Goal: Information Seeking & Learning: Stay updated

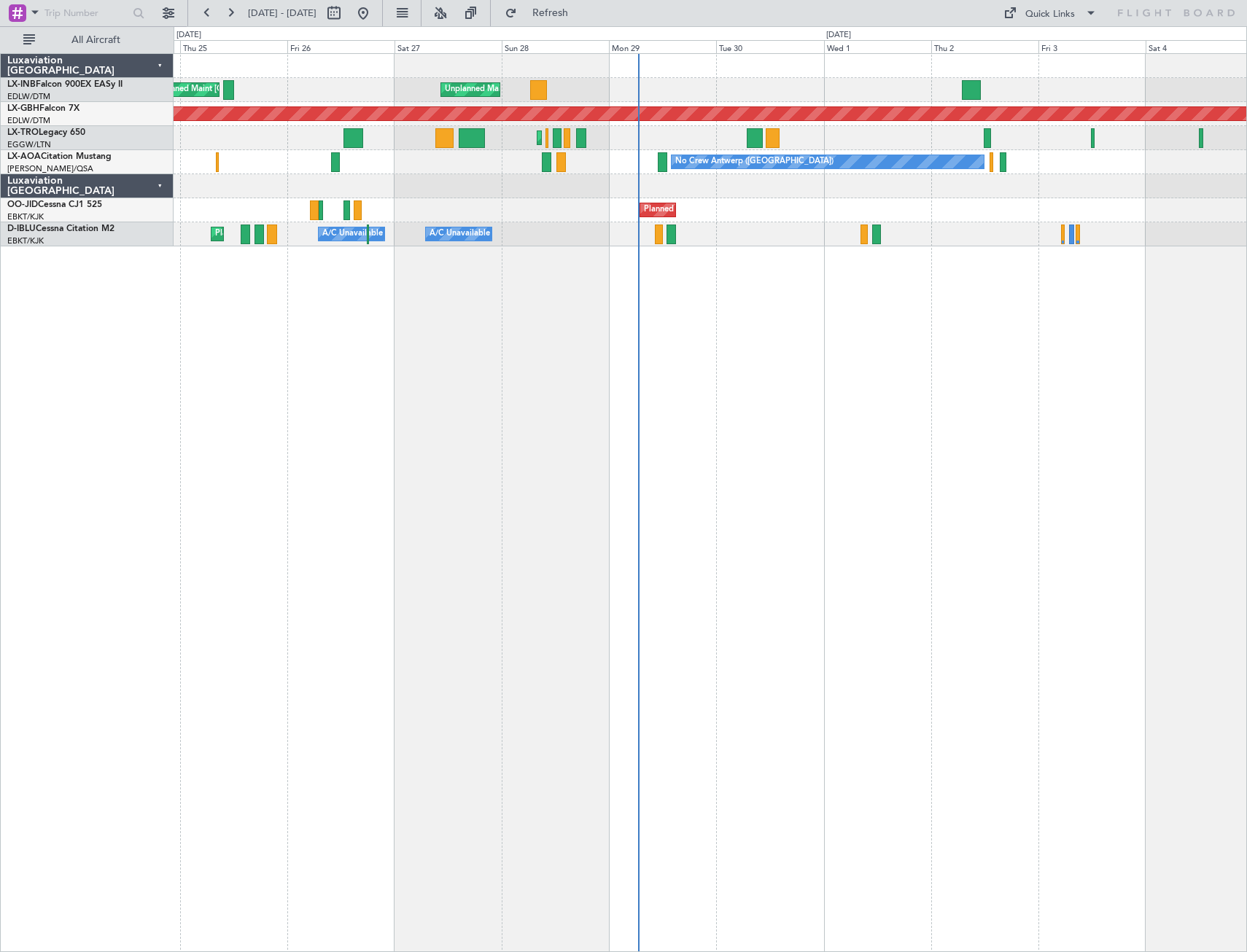
click at [776, 417] on div "Unplanned Maint Roma (Ciampino) Planned Maint [GEOGRAPHIC_DATA] ([GEOGRAPHIC_DA…" at bounding box center [710, 503] width 1073 height 899
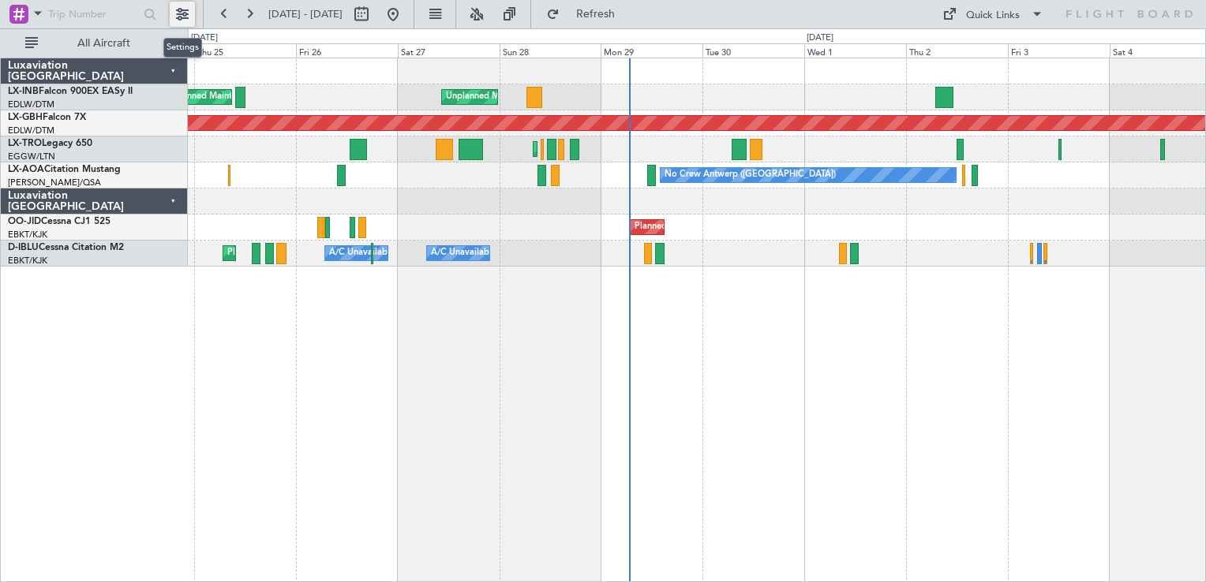
click at [180, 14] on button at bounding box center [182, 14] width 25 height 25
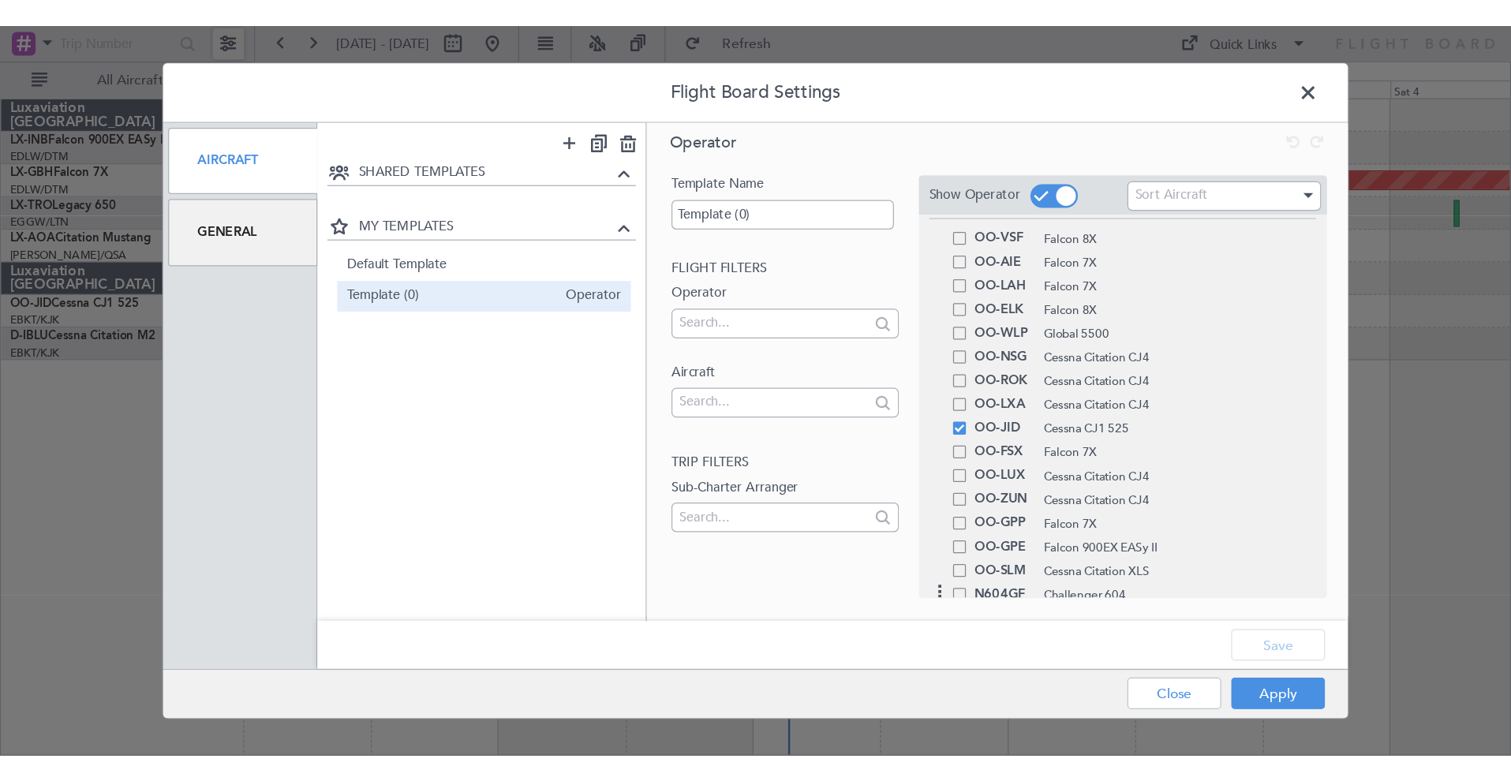
scroll to position [279, 0]
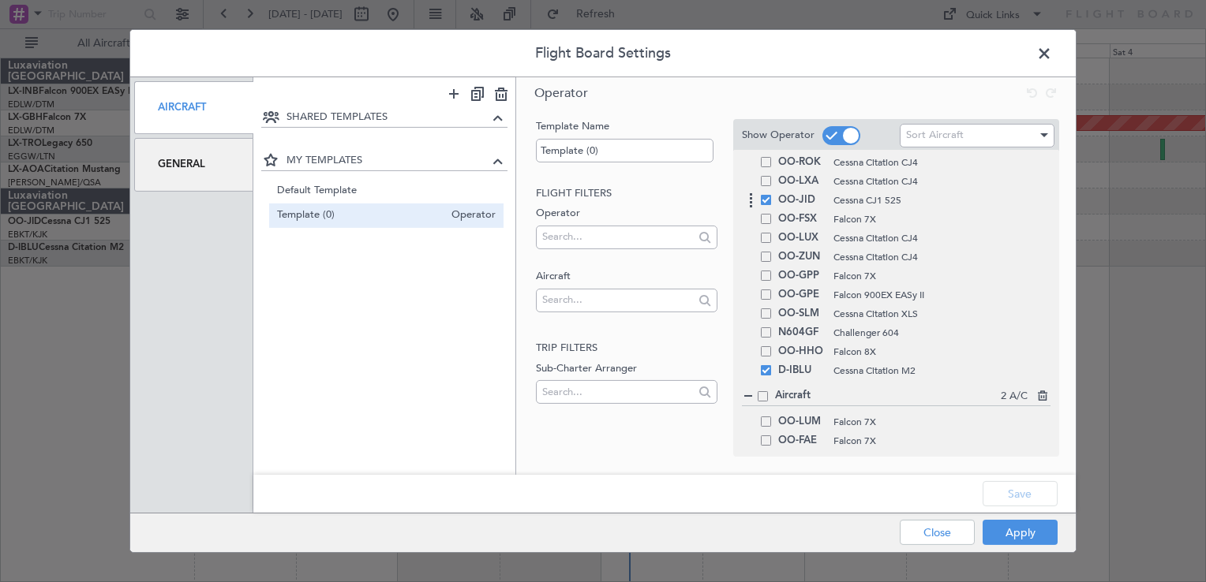
click at [765, 205] on div "OO-JID Cessna CJ1 525" at bounding box center [896, 200] width 308 height 19
click at [766, 202] on span at bounding box center [766, 200] width 10 height 10
click at [772, 195] on input "checkbox" at bounding box center [772, 195] width 0 height 0
click at [1023, 500] on button "Save" at bounding box center [1019, 493] width 75 height 25
click at [1013, 532] on button "Apply" at bounding box center [1019, 532] width 75 height 25
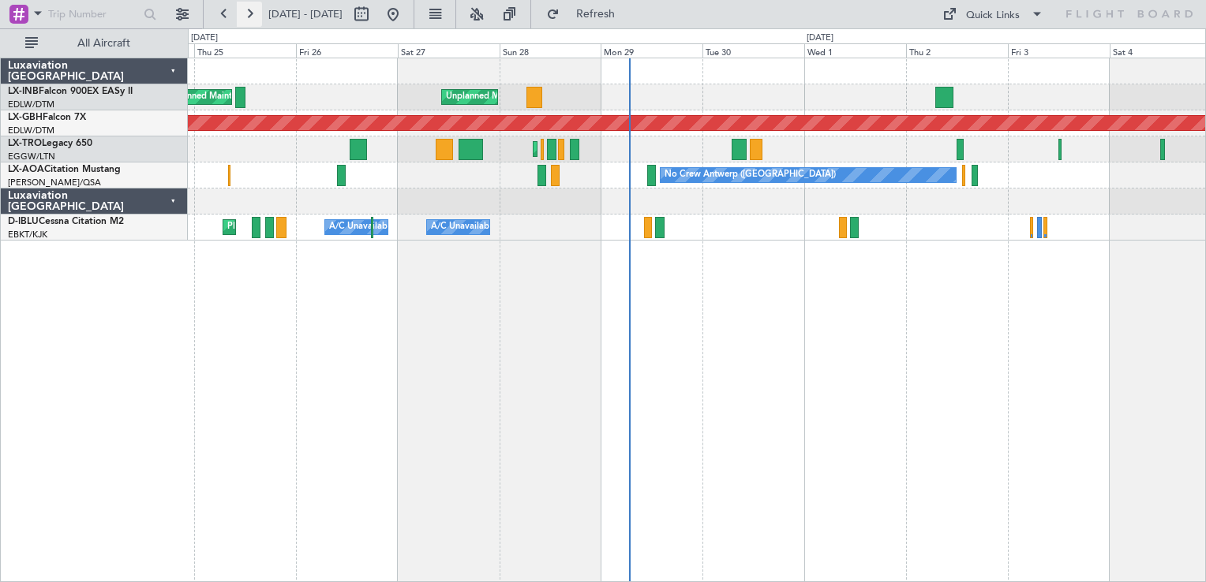
click at [243, 17] on button at bounding box center [249, 14] width 25 height 25
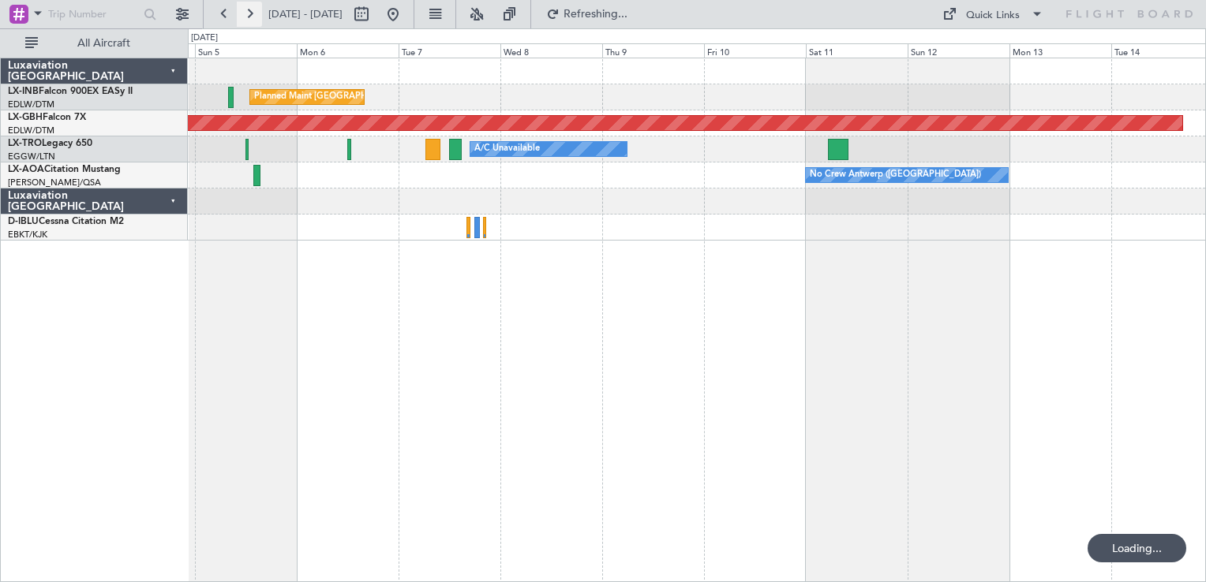
click at [249, 17] on button at bounding box center [249, 14] width 25 height 25
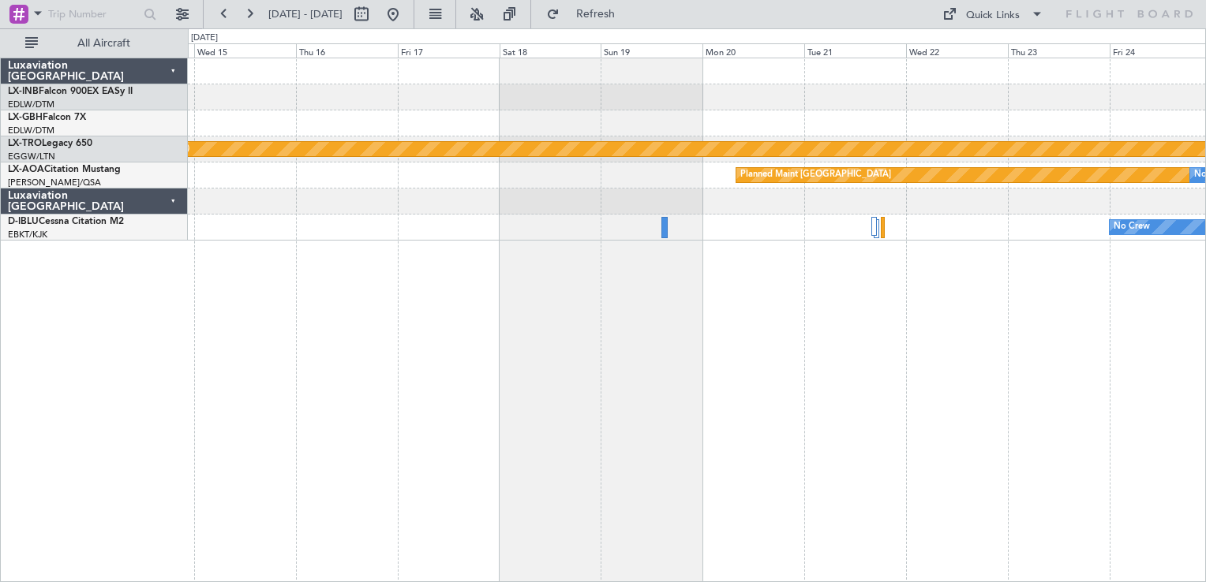
click at [704, 361] on div "Planned Maint Nurnberg Planned Maint [GEOGRAPHIC_DATA] (Riga Intl) Planned Main…" at bounding box center [697, 320] width 1018 height 525
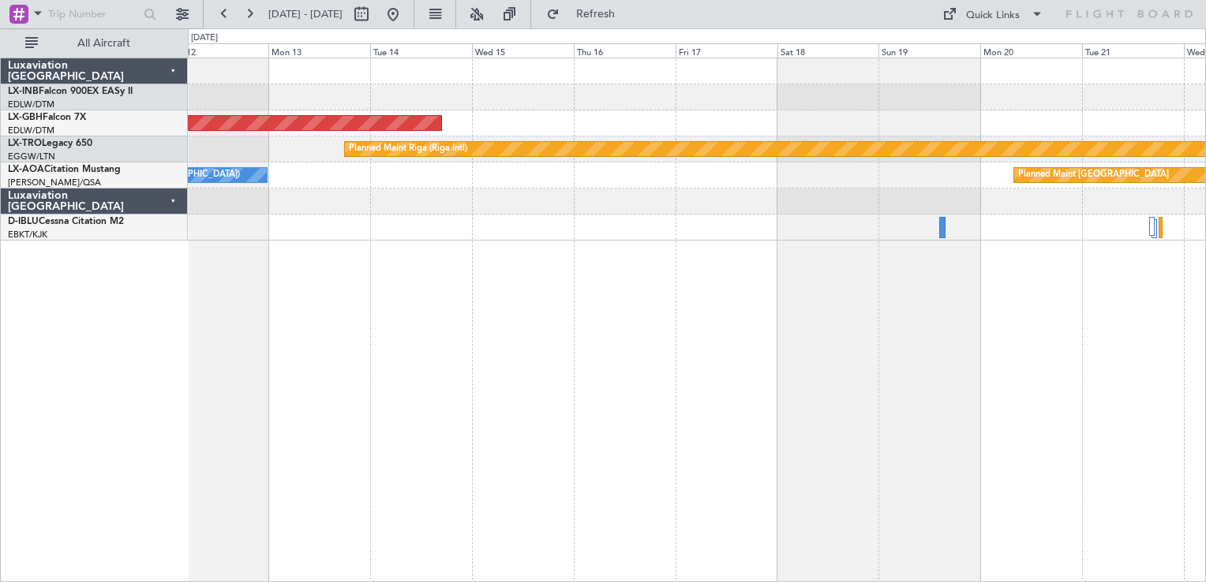
click at [805, 359] on div "Planned Maint Nurnberg Planned Maint [GEOGRAPHIC_DATA] (Riga Intl) Planned Main…" at bounding box center [697, 320] width 1018 height 525
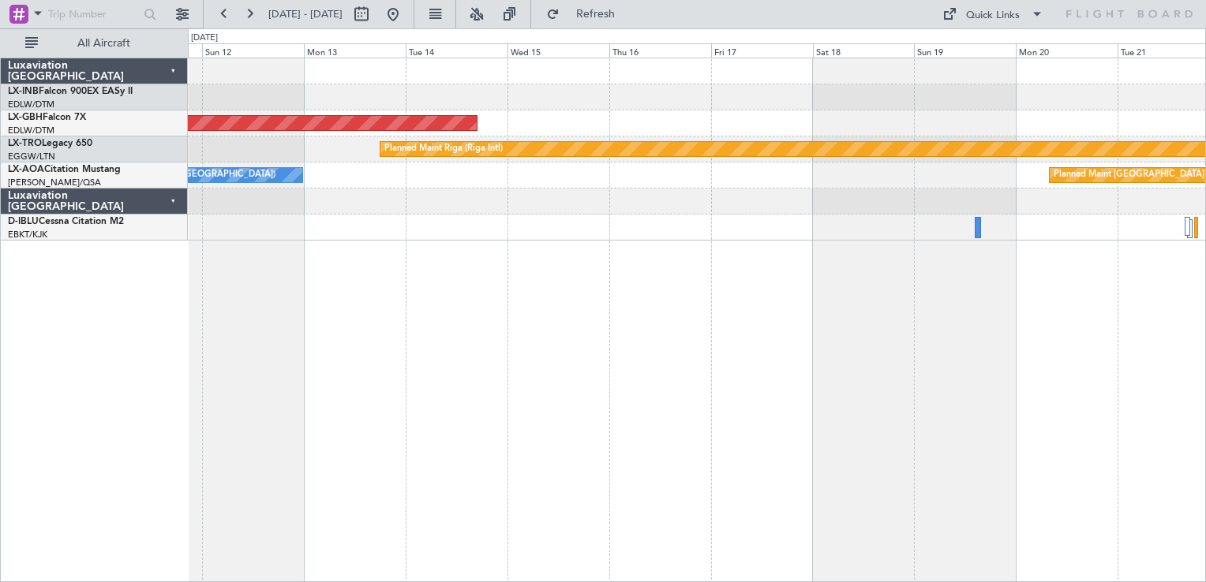
click at [852, 361] on div "Planned Maint Nurnberg Planned Maint [GEOGRAPHIC_DATA] (Riga Intl) Planned Main…" at bounding box center [697, 320] width 1018 height 525
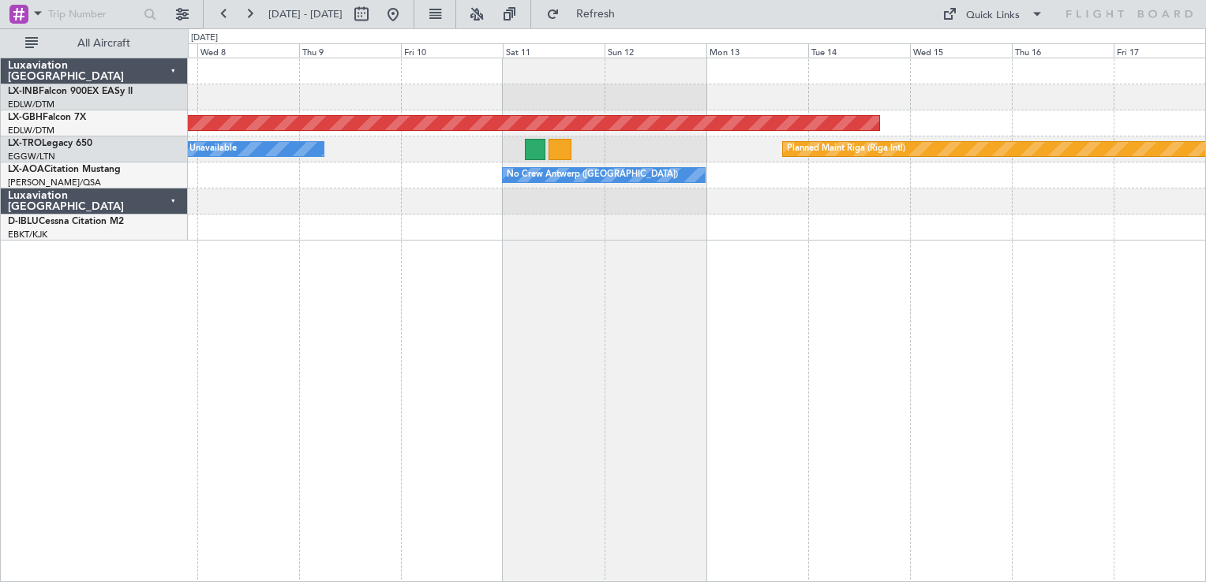
click at [857, 387] on div "Planned Maint [GEOGRAPHIC_DATA] ([GEOGRAPHIC_DATA]) Planned Maint Nurnberg Plan…" at bounding box center [697, 320] width 1018 height 525
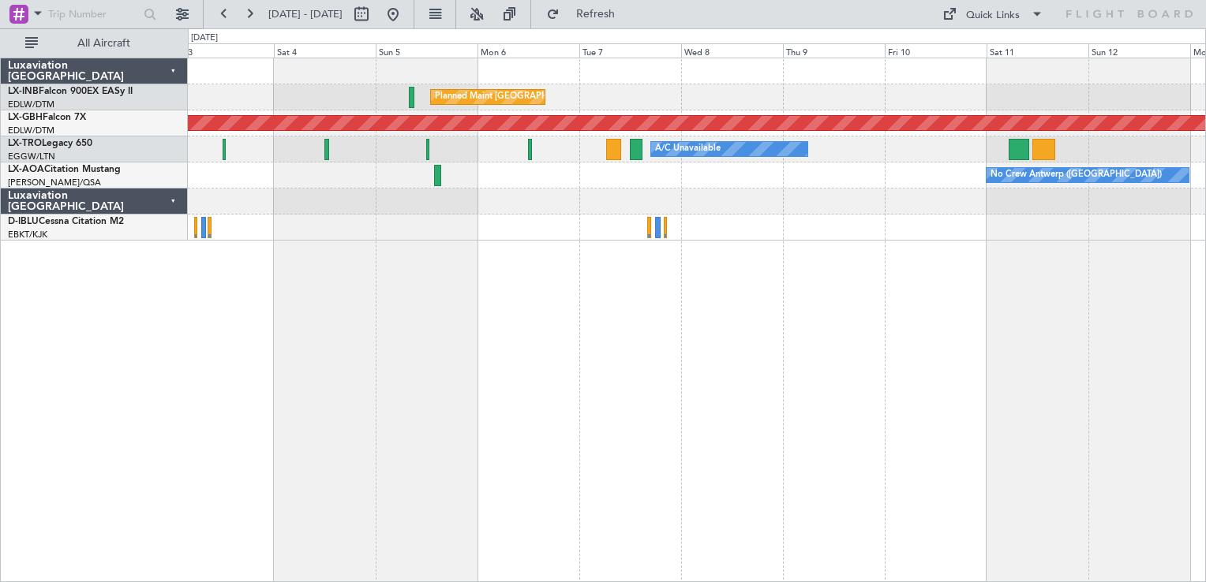
click at [772, 398] on div "Planned Maint [GEOGRAPHIC_DATA] ([GEOGRAPHIC_DATA]) Planned Maint Nurnberg A/C …" at bounding box center [697, 320] width 1018 height 525
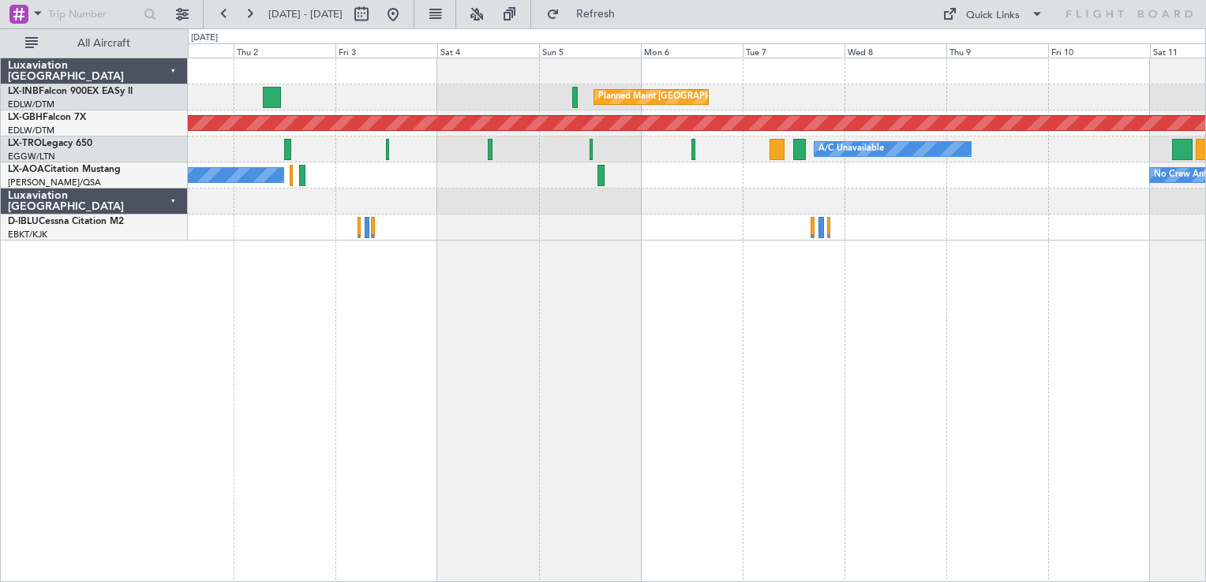
click at [895, 406] on div "Planned Maint [GEOGRAPHIC_DATA] ([GEOGRAPHIC_DATA]) Planned Maint Nurnberg A/C …" at bounding box center [697, 320] width 1018 height 525
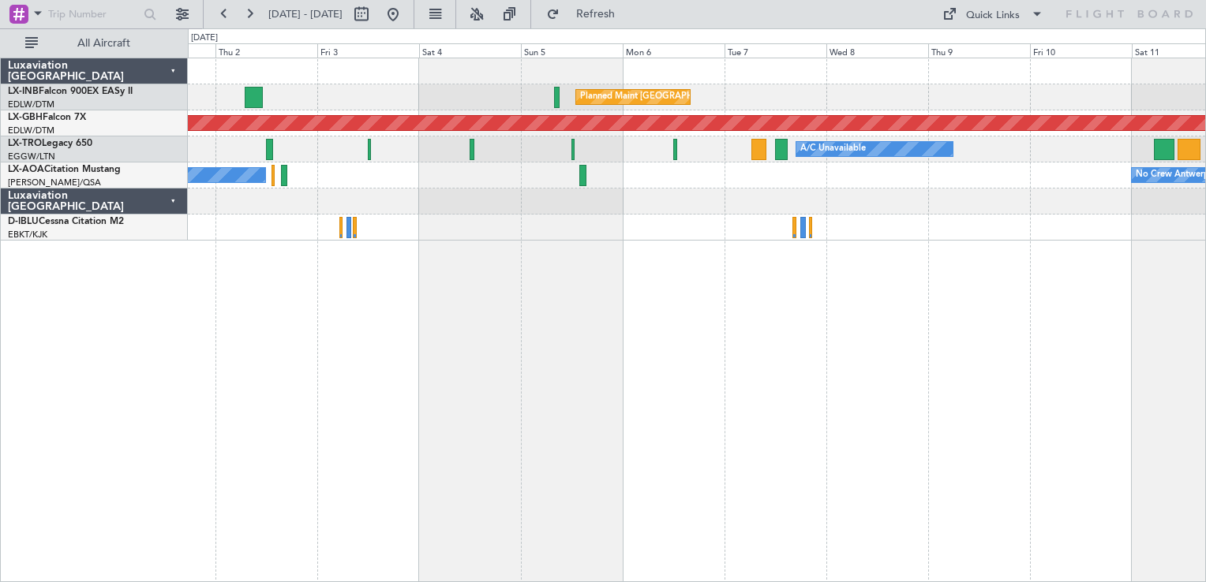
click at [477, 416] on div "Planned Maint [GEOGRAPHIC_DATA] ([GEOGRAPHIC_DATA]) Planned Maint Nurnberg A/C …" at bounding box center [697, 320] width 1018 height 525
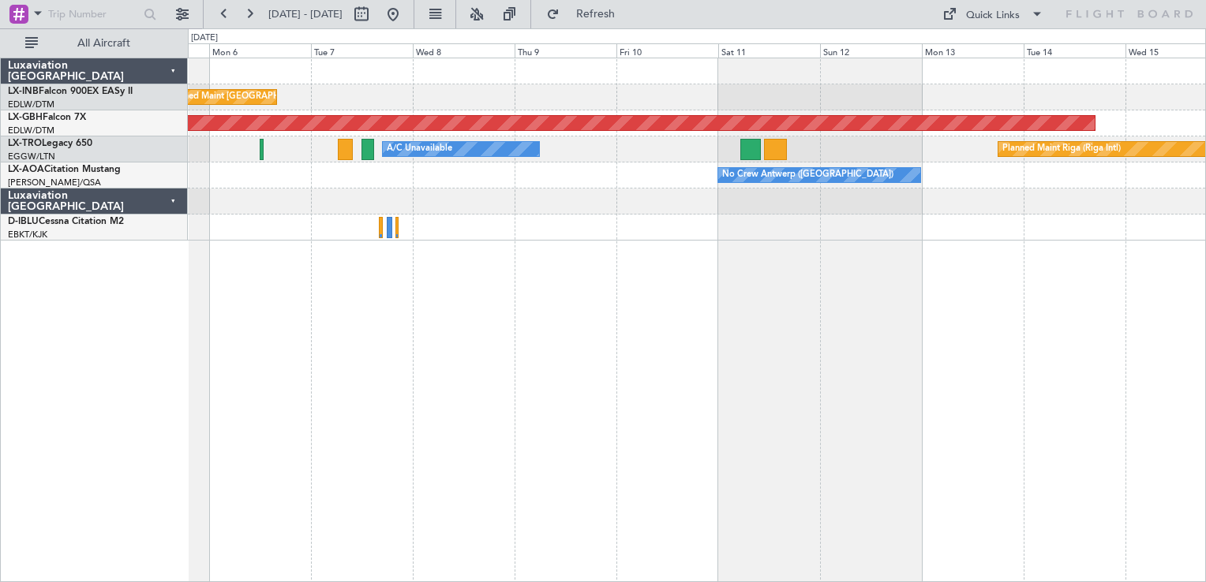
click at [454, 412] on div "Planned Maint [GEOGRAPHIC_DATA] ([GEOGRAPHIC_DATA]) Planned Maint Nurnberg A/C …" at bounding box center [697, 320] width 1018 height 525
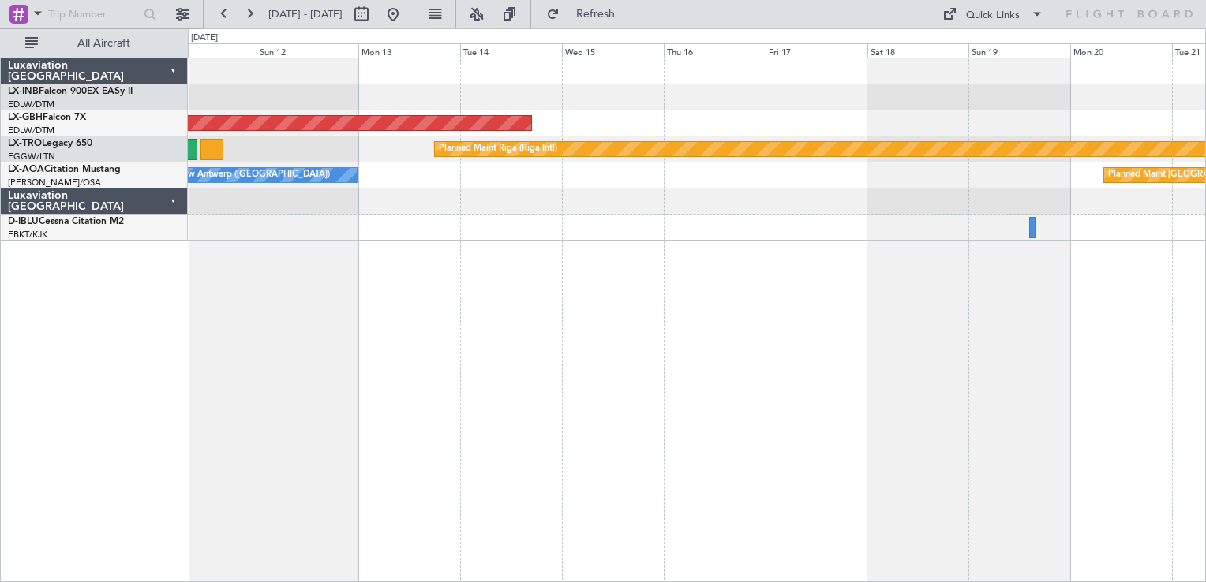
click at [357, 376] on div "Planned Maint Nurnberg Planned Maint [GEOGRAPHIC_DATA] (Riga Intl) A/C Unavaila…" at bounding box center [697, 320] width 1018 height 525
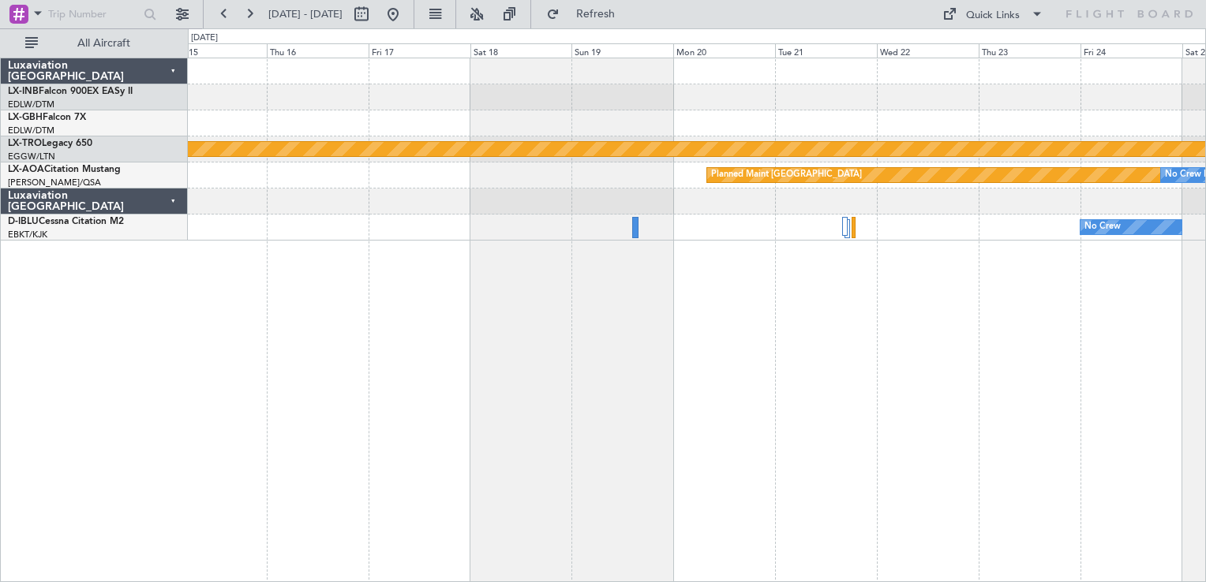
click at [387, 356] on div "Planned Maint Nurnberg Planned Maint [GEOGRAPHIC_DATA] (Riga Intl) Planned Main…" at bounding box center [697, 320] width 1018 height 525
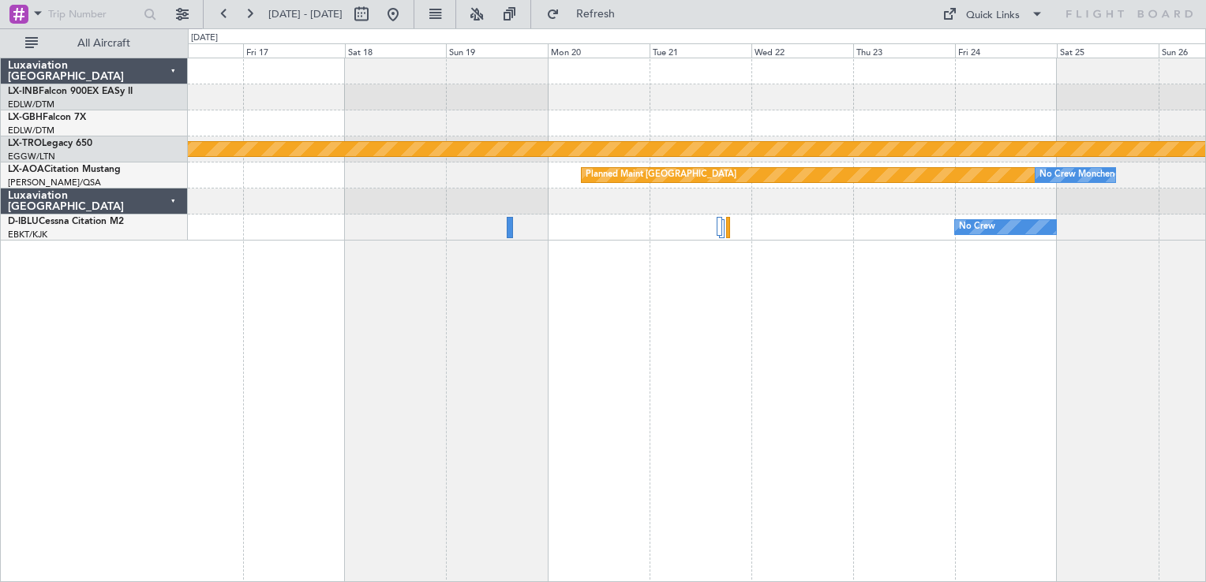
click at [942, 365] on div "Planned Maint Nurnberg Planned Maint [GEOGRAPHIC_DATA] (Riga Intl) Planned Main…" at bounding box center [697, 320] width 1018 height 525
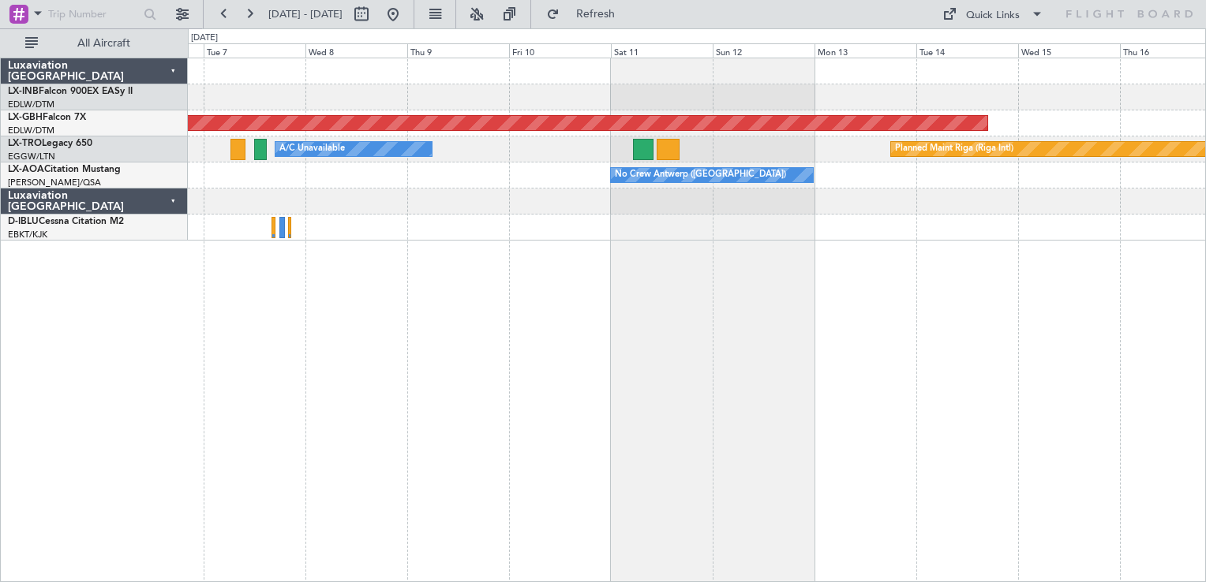
click at [890, 356] on div "Planned Maint [GEOGRAPHIC_DATA] ([GEOGRAPHIC_DATA]) Planned Maint Nurnberg Plan…" at bounding box center [697, 320] width 1018 height 525
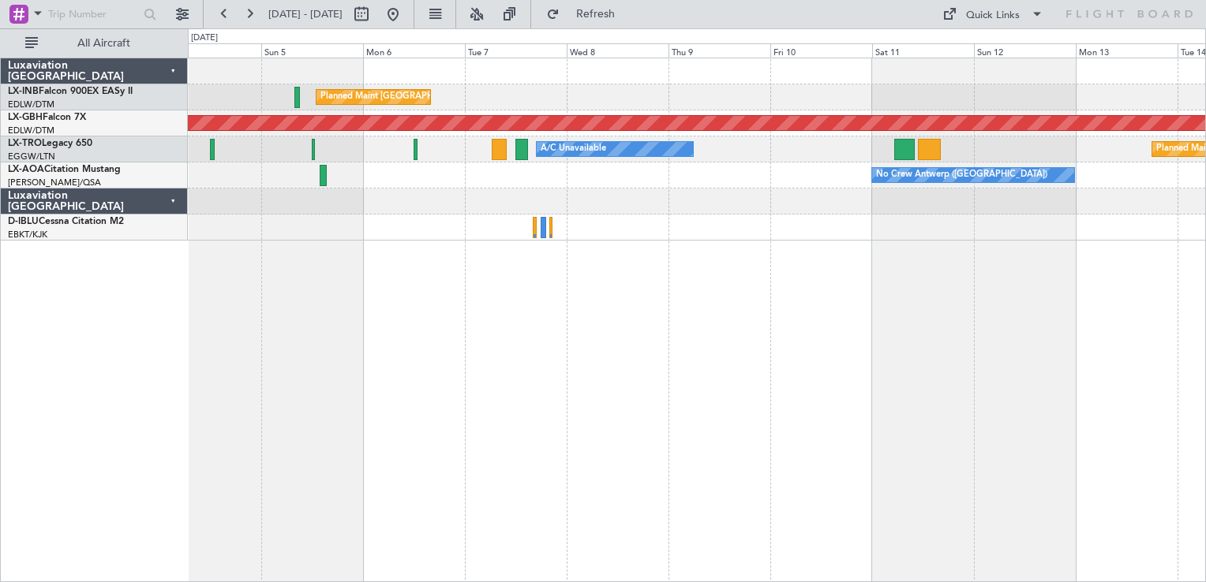
click at [922, 361] on div "Planned Maint [GEOGRAPHIC_DATA] ([GEOGRAPHIC_DATA]) Planned Maint Nurnberg Plan…" at bounding box center [697, 320] width 1018 height 525
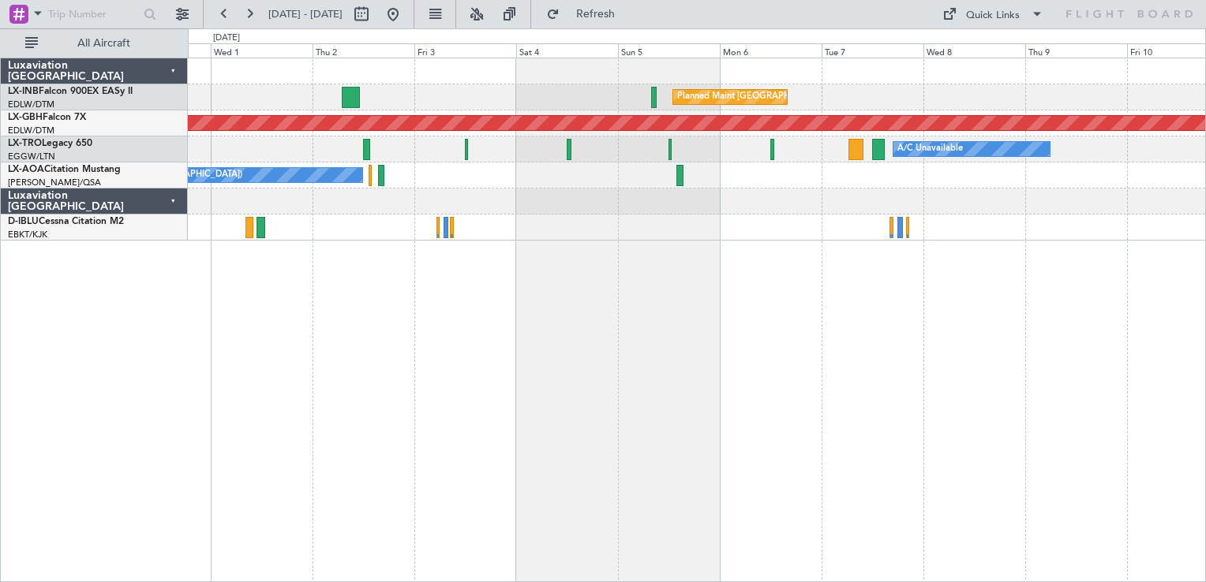
click at [975, 365] on div "Planned Maint [GEOGRAPHIC_DATA] ([GEOGRAPHIC_DATA]) Planned Maint Nurnberg A/C …" at bounding box center [697, 320] width 1018 height 525
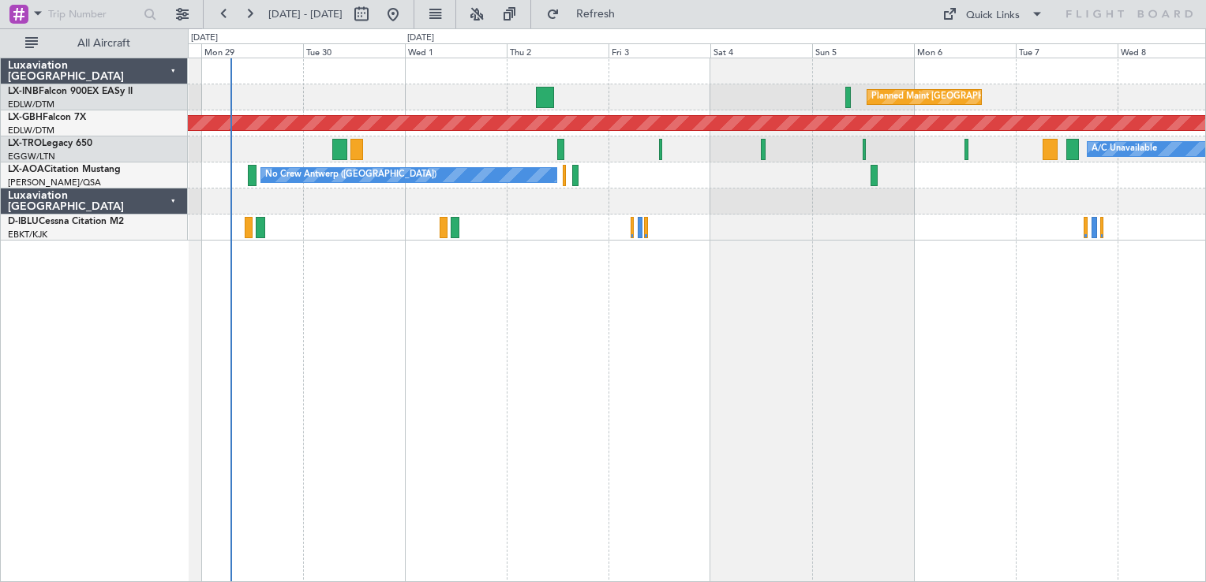
click at [925, 373] on div "Planned Maint [GEOGRAPHIC_DATA] ([GEOGRAPHIC_DATA]) Unplanned Maint [GEOGRAPHIC…" at bounding box center [697, 320] width 1018 height 525
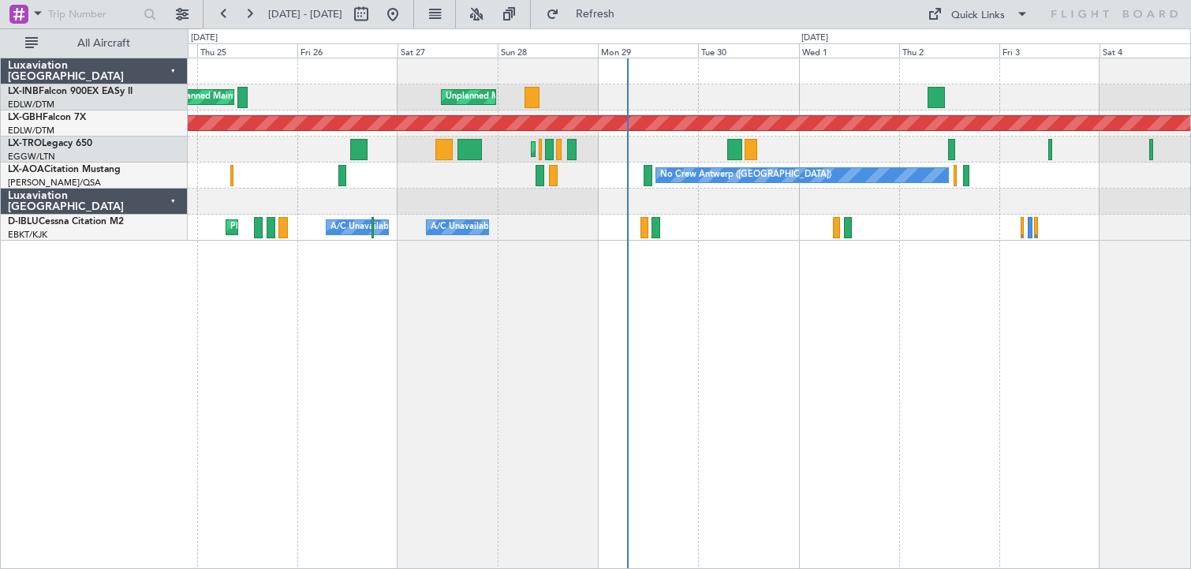
click at [941, 428] on div "Unplanned Maint Roma (Ciampino) Planned Maint [GEOGRAPHIC_DATA] ([GEOGRAPHIC_DA…" at bounding box center [690, 313] width 1004 height 511
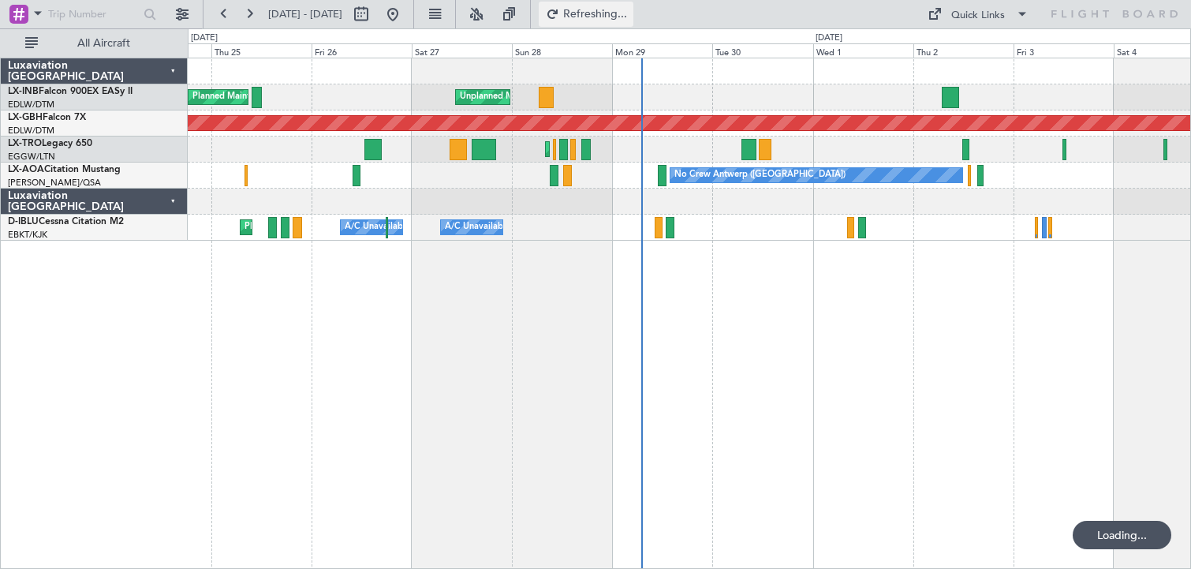
click at [613, 16] on button "Refreshing..." at bounding box center [586, 14] width 95 height 25
click at [406, 13] on button at bounding box center [392, 14] width 25 height 25
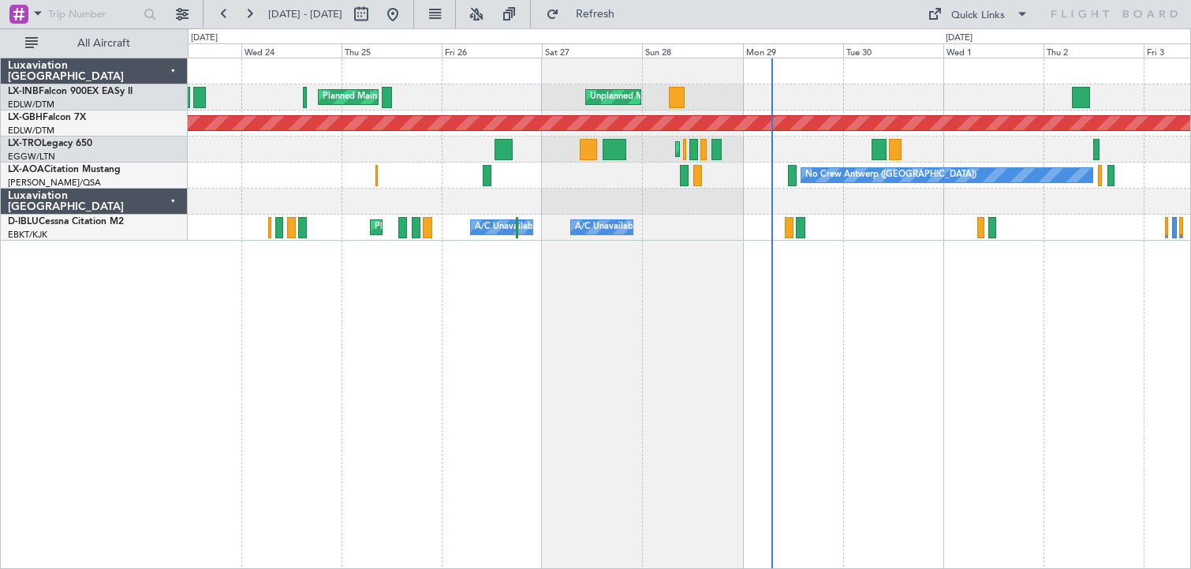
click at [670, 448] on div "Unplanned Maint Roma (Ciampino) Planned Maint [GEOGRAPHIC_DATA] ([GEOGRAPHIC_DA…" at bounding box center [690, 313] width 1004 height 511
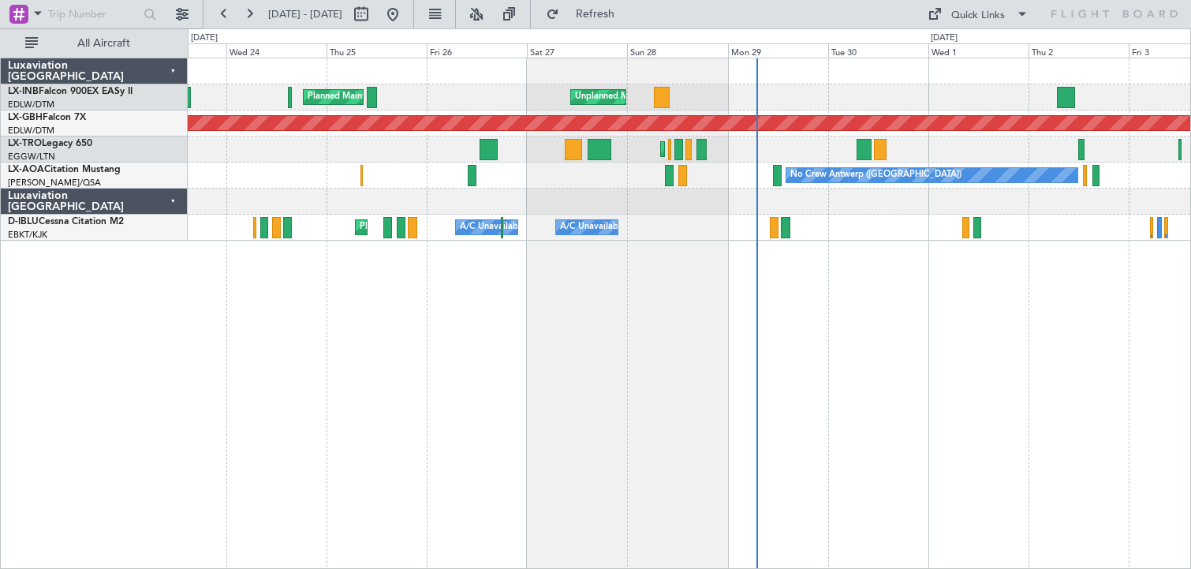
click at [630, 402] on div "Unplanned Maint Roma (Ciampino) Planned Maint [GEOGRAPHIC_DATA] ([GEOGRAPHIC_DA…" at bounding box center [690, 313] width 1004 height 511
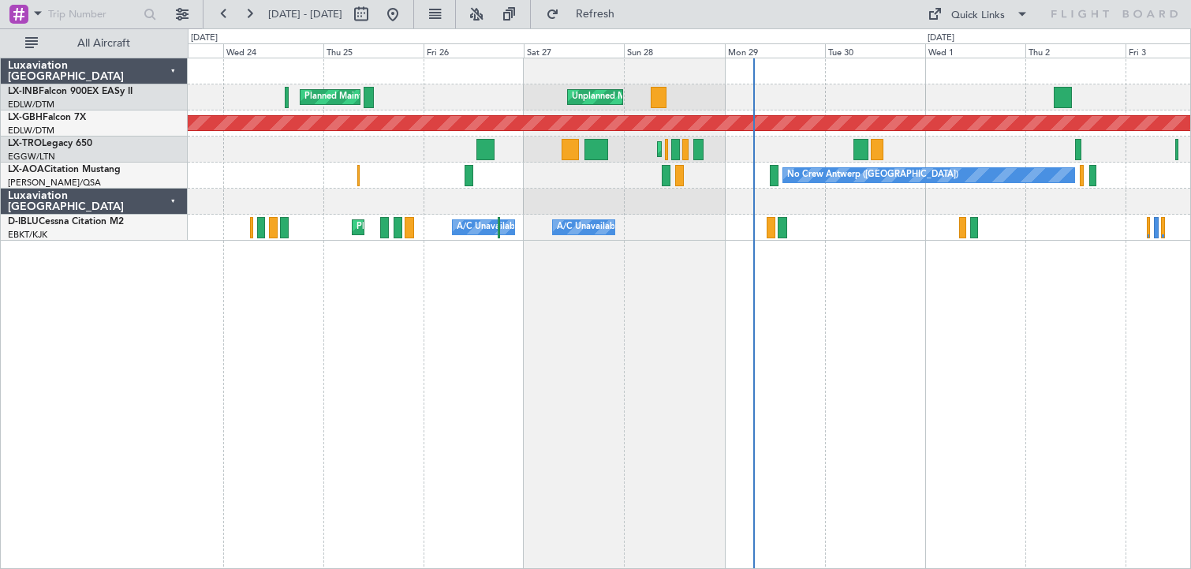
click at [555, 404] on div "Unplanned Maint Roma (Ciampino) Planned Maint [GEOGRAPHIC_DATA] ([GEOGRAPHIC_DA…" at bounding box center [690, 313] width 1004 height 511
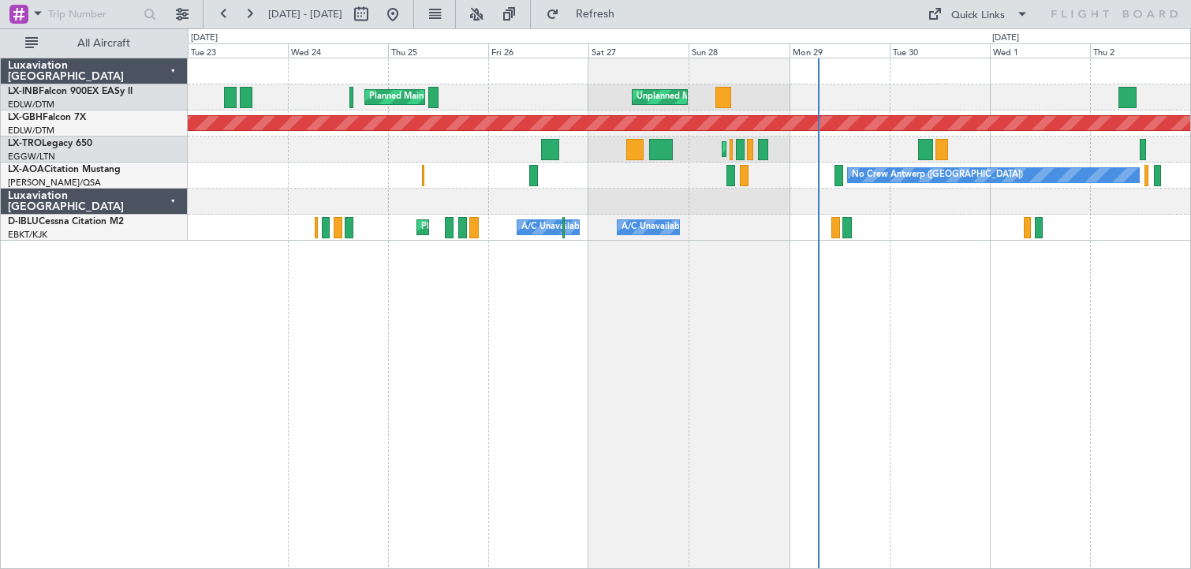
click at [641, 386] on div "Unplanned Maint Roma (Ciampino) Planned Maint [GEOGRAPHIC_DATA] ([GEOGRAPHIC_DA…" at bounding box center [690, 313] width 1004 height 511
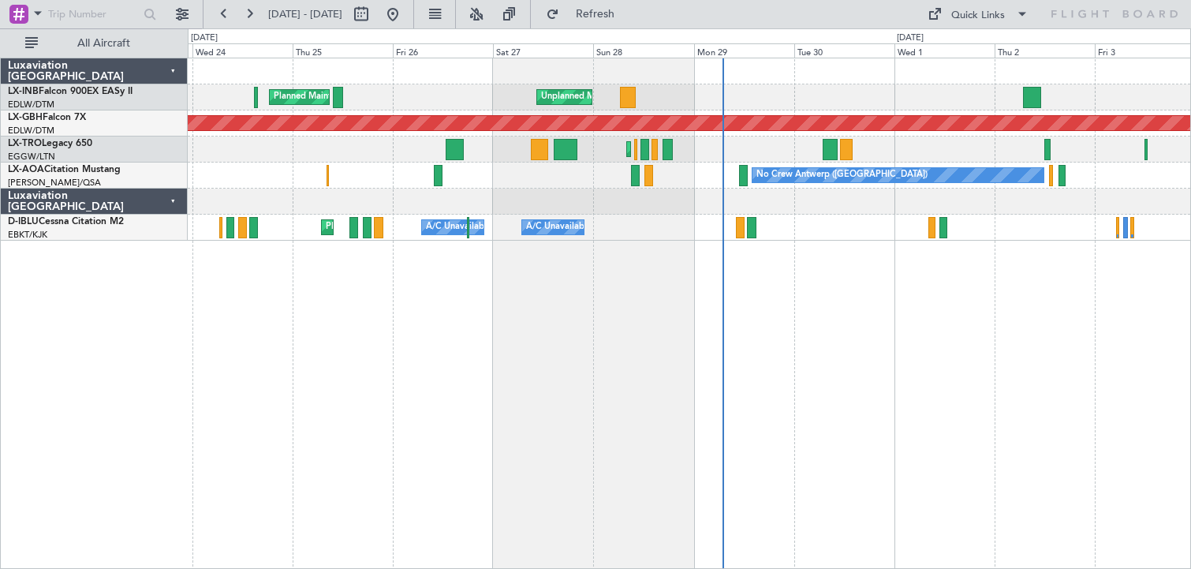
click at [547, 419] on div "Unplanned Maint Roma (Ciampino) Planned Maint [GEOGRAPHIC_DATA] ([GEOGRAPHIC_DA…" at bounding box center [690, 313] width 1004 height 511
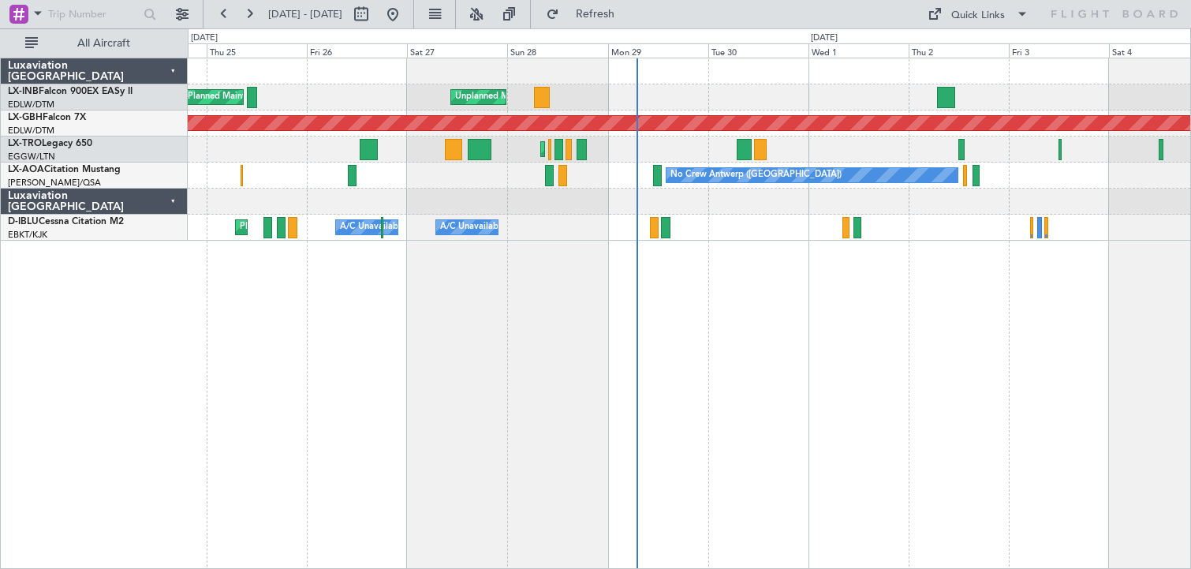
click at [526, 442] on div "Unplanned Maint Roma (Ciampino) Planned Maint [GEOGRAPHIC_DATA] ([GEOGRAPHIC_DA…" at bounding box center [690, 313] width 1004 height 511
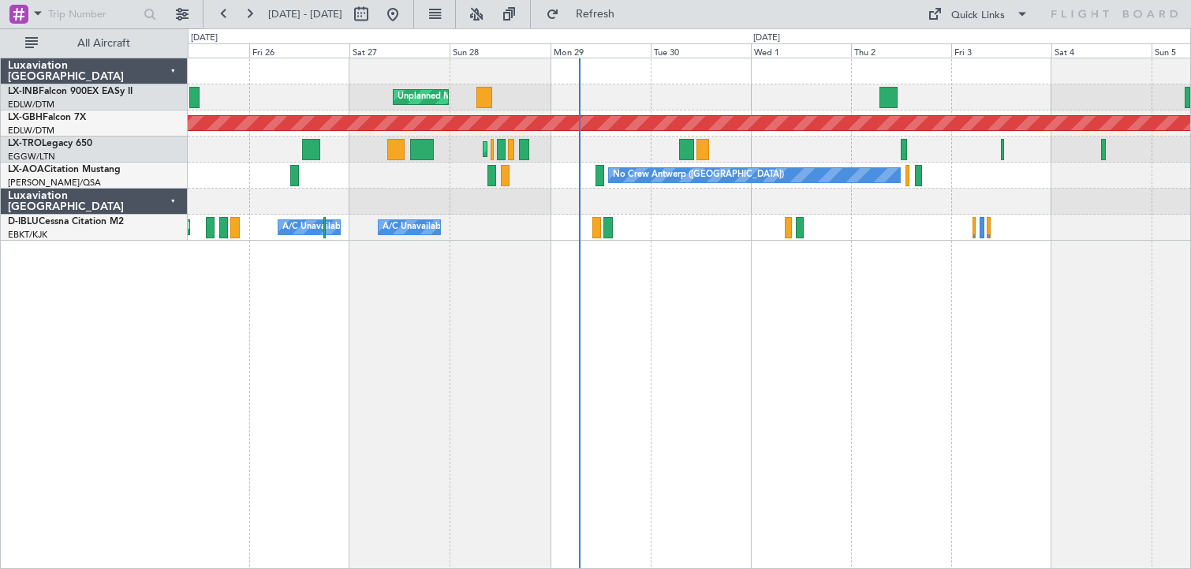
click at [464, 501] on div "Unplanned Maint Roma (Ciampino) Planned Maint [GEOGRAPHIC_DATA] ([GEOGRAPHIC_DA…" at bounding box center [690, 313] width 1004 height 511
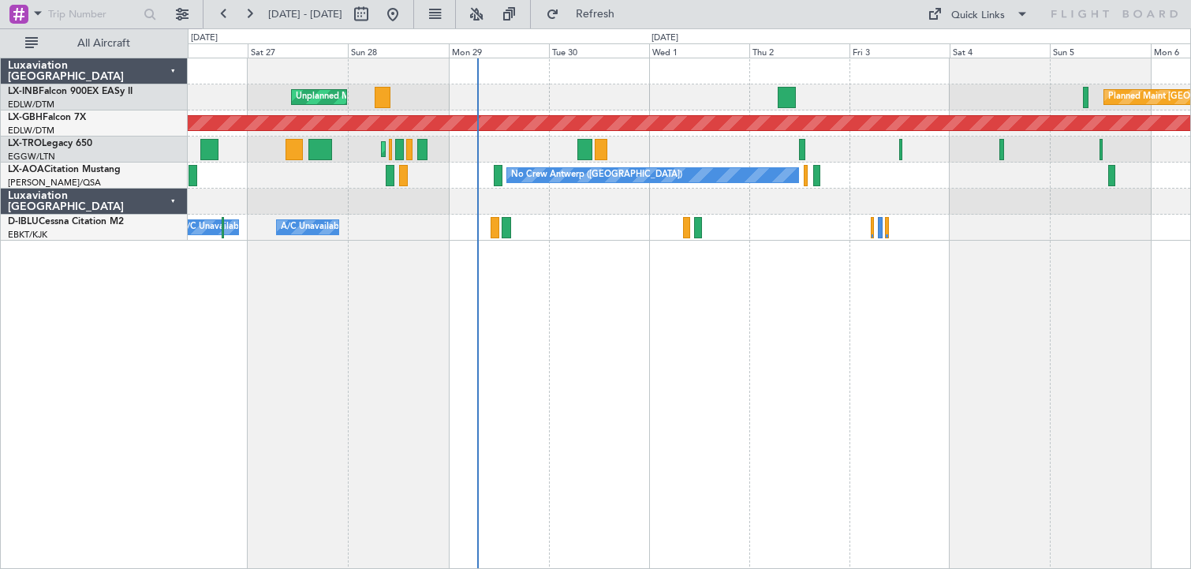
click at [746, 469] on div "Planned Maint [GEOGRAPHIC_DATA] ([GEOGRAPHIC_DATA]) Unplanned Maint [GEOGRAPHIC…" at bounding box center [690, 313] width 1004 height 511
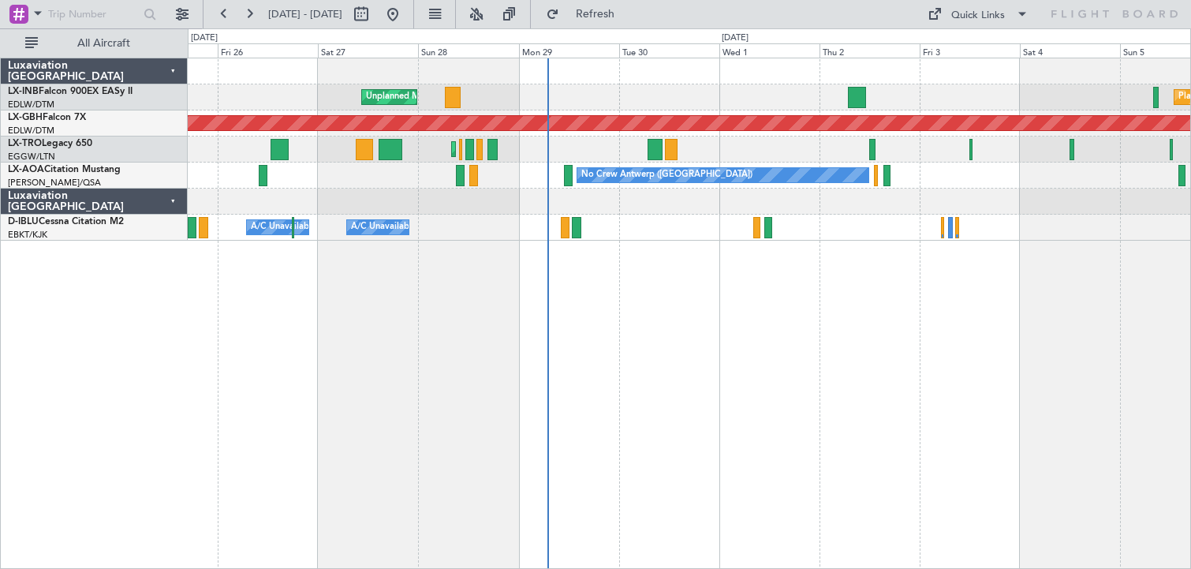
click at [784, 454] on div "Unplanned Maint Roma (Ciampino) Planned Maint [GEOGRAPHIC_DATA] ([GEOGRAPHIC_DA…" at bounding box center [690, 313] width 1004 height 511
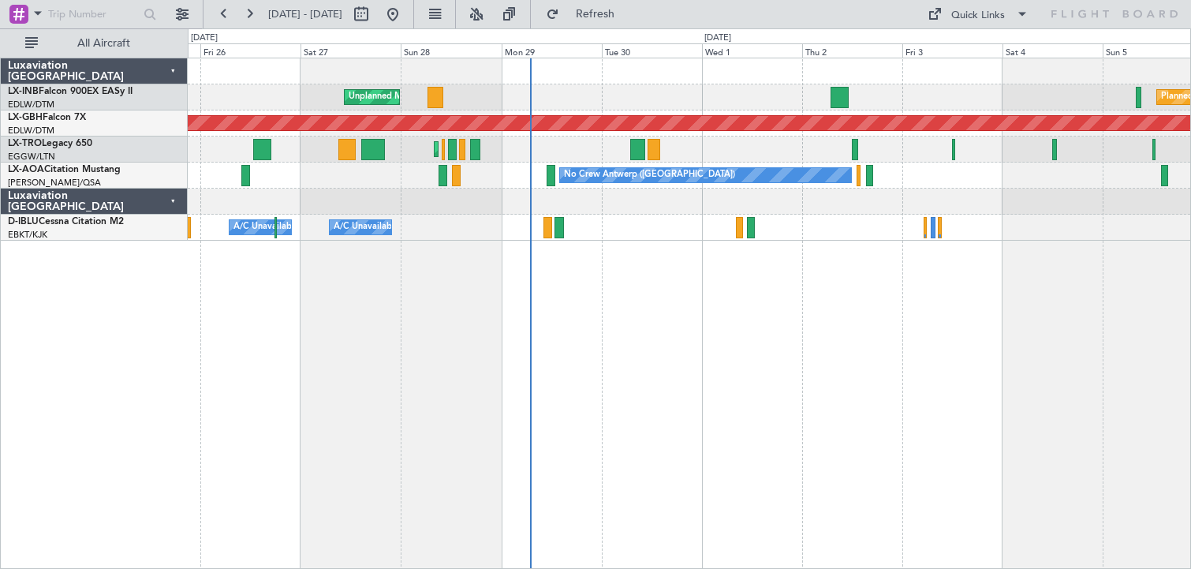
click at [429, 371] on div "Unplanned Maint Roma (Ciampino) Planned Maint [GEOGRAPHIC_DATA] ([GEOGRAPHIC_DA…" at bounding box center [690, 313] width 1004 height 511
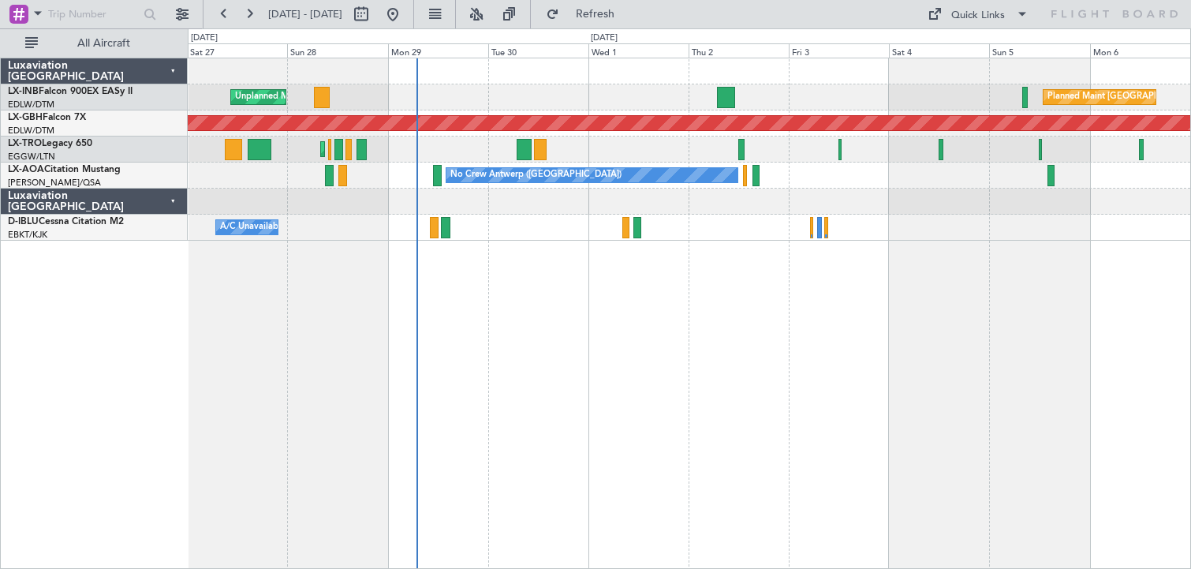
click at [641, 429] on div "Unplanned Maint Roma (Ciampino) Planned Maint [GEOGRAPHIC_DATA] ([GEOGRAPHIC_DA…" at bounding box center [690, 313] width 1004 height 511
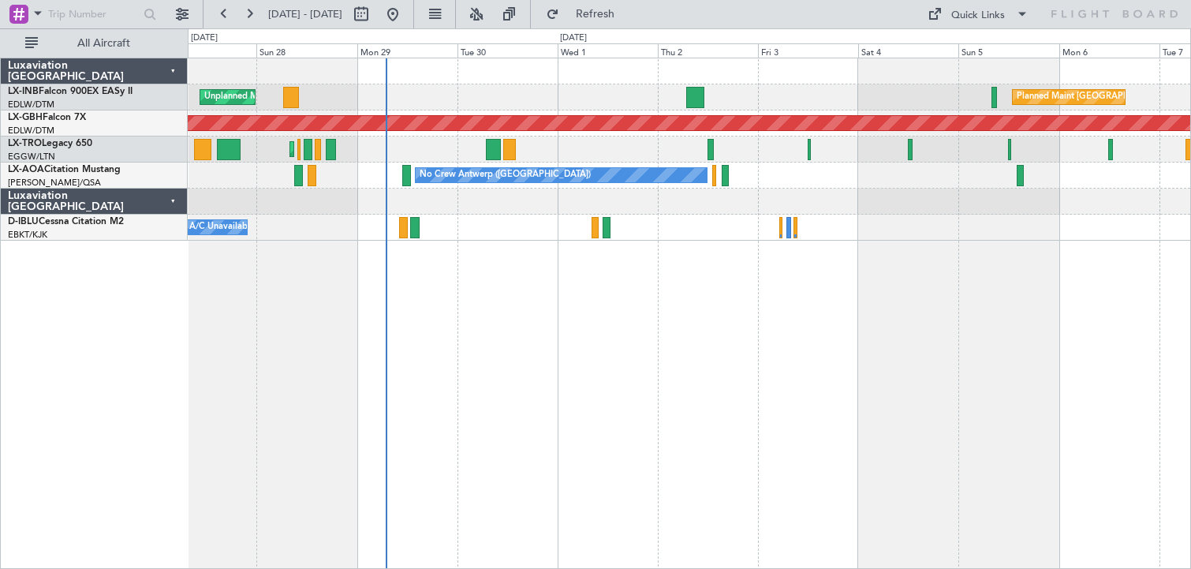
click at [722, 412] on div "Planned Maint [GEOGRAPHIC_DATA] ([GEOGRAPHIC_DATA]) Unplanned Maint [GEOGRAPHIC…" at bounding box center [690, 313] width 1004 height 511
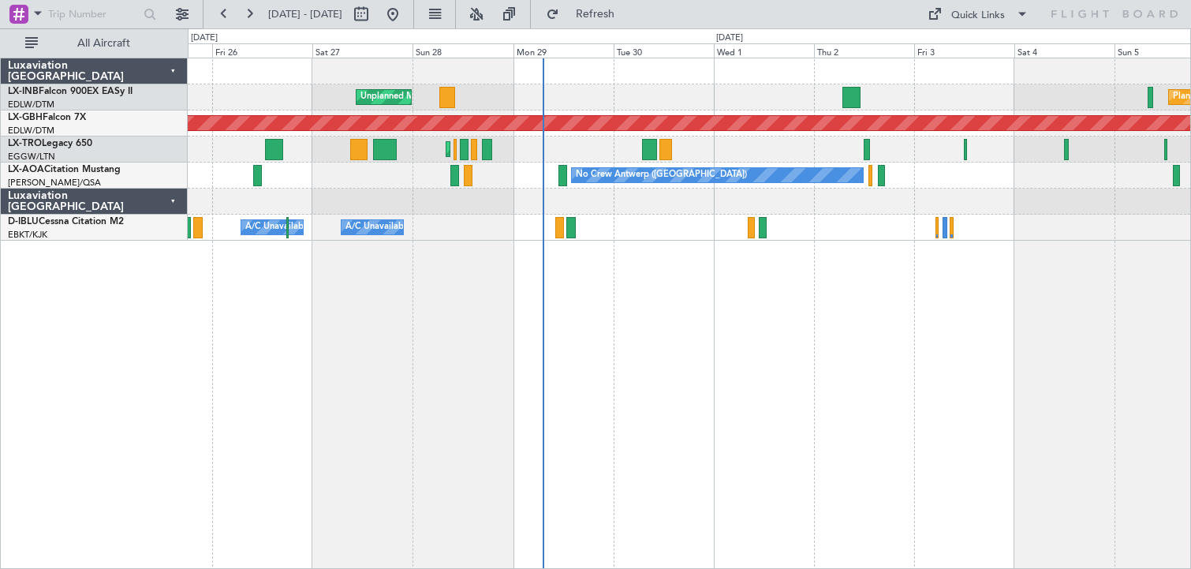
click at [510, 347] on div "Unplanned Maint Roma (Ciampino) Planned Maint [GEOGRAPHIC_DATA] ([GEOGRAPHIC_DA…" at bounding box center [690, 313] width 1004 height 511
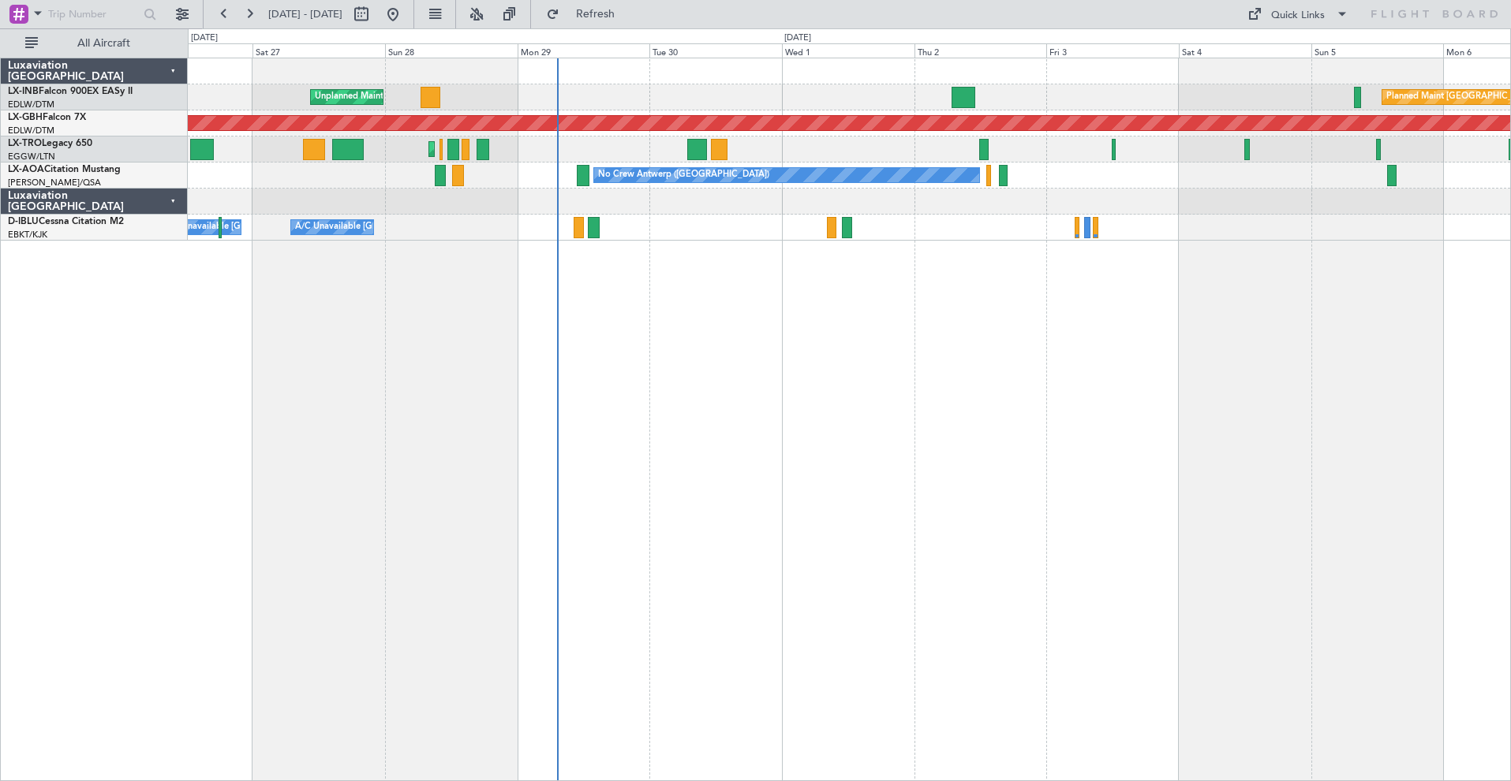
click at [690, 412] on div "Planned Maint [GEOGRAPHIC_DATA] ([GEOGRAPHIC_DATA]) Unplanned Maint [GEOGRAPHIC…" at bounding box center [849, 419] width 1323 height 723
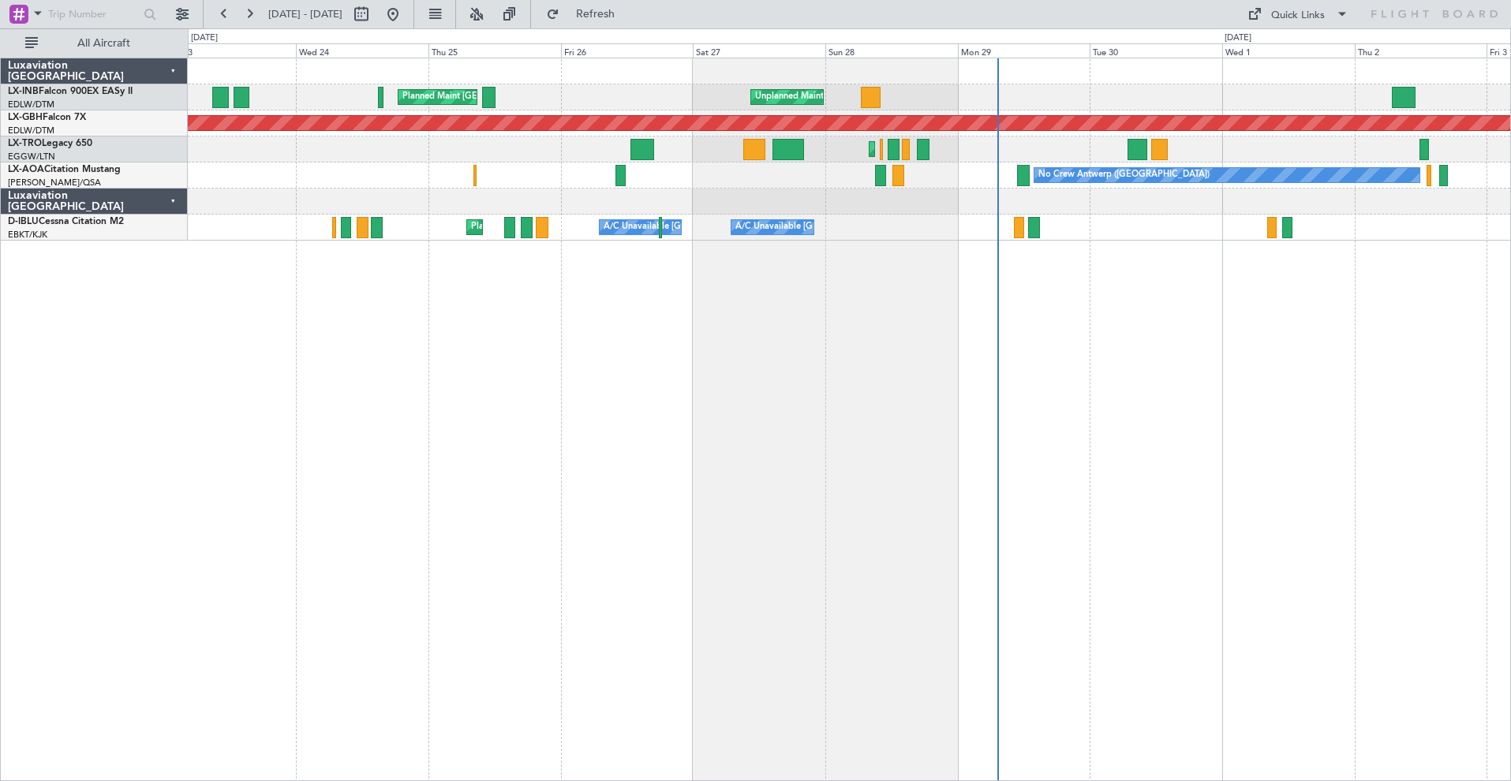
click at [909, 368] on div "Unplanned Maint Roma (Ciampino) Planned Maint [GEOGRAPHIC_DATA] ([GEOGRAPHIC_DA…" at bounding box center [849, 419] width 1323 height 723
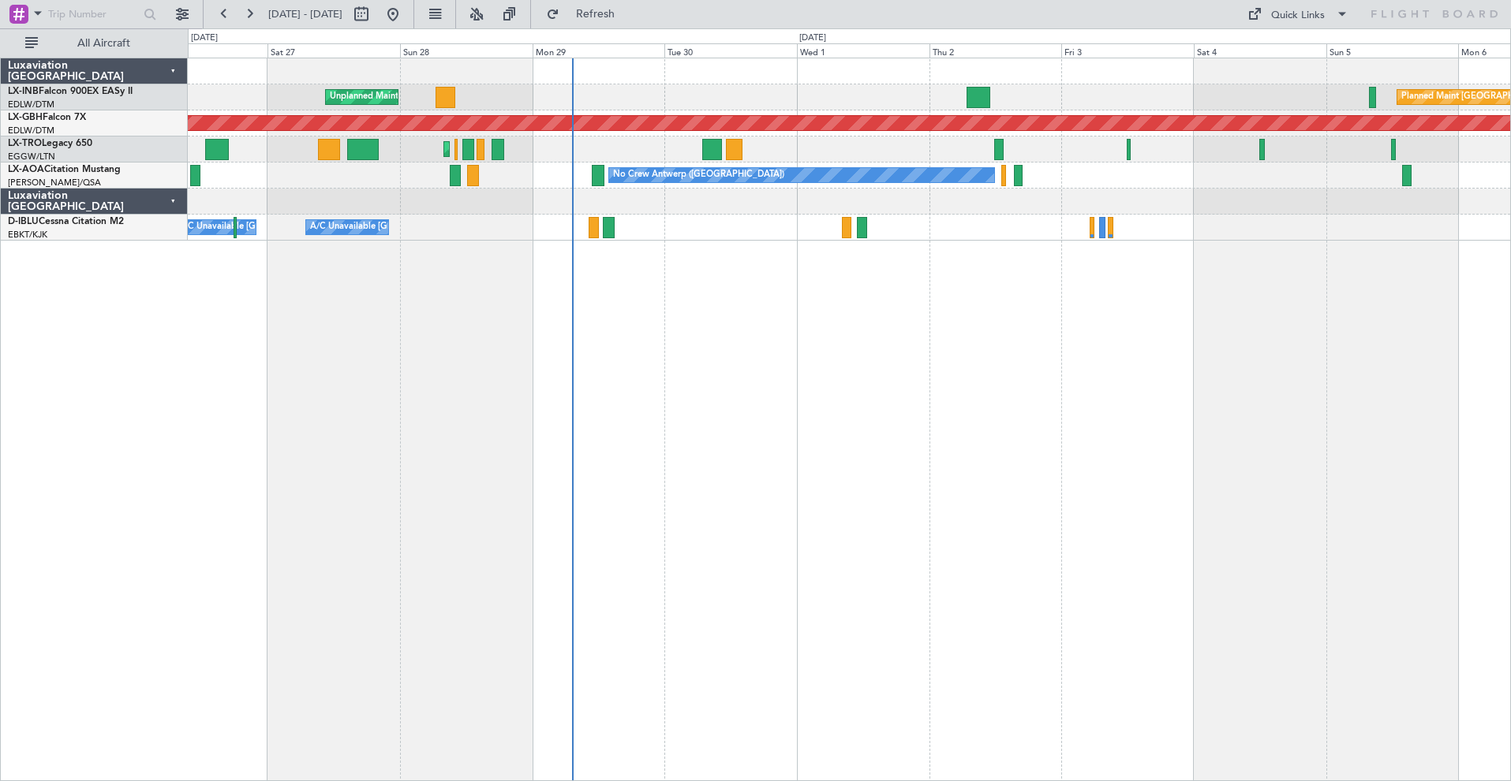
click at [561, 447] on div "Planned Maint [GEOGRAPHIC_DATA] ([GEOGRAPHIC_DATA]) Unplanned Maint [GEOGRAPHIC…" at bounding box center [849, 419] width 1323 height 723
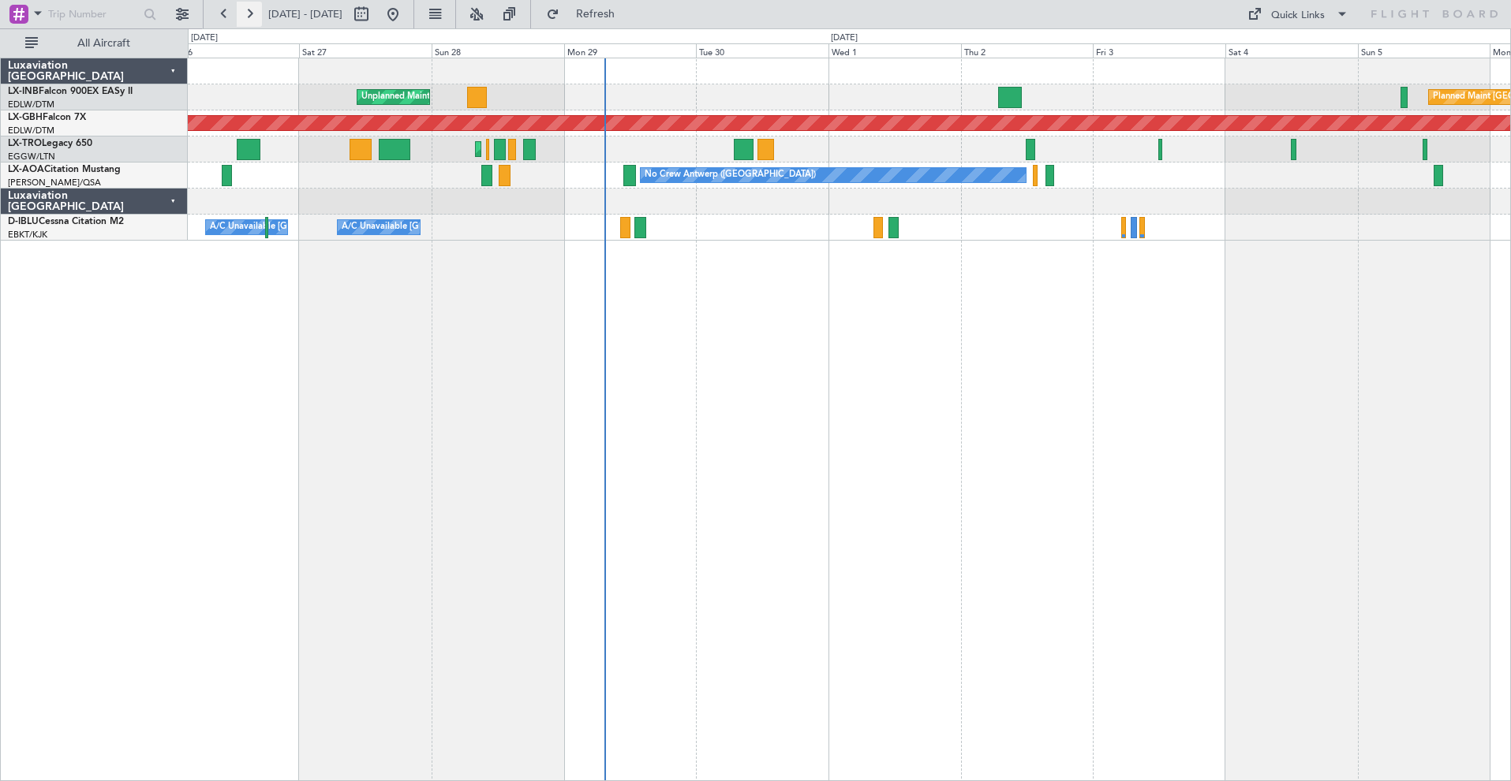
click at [244, 12] on button at bounding box center [249, 14] width 25 height 25
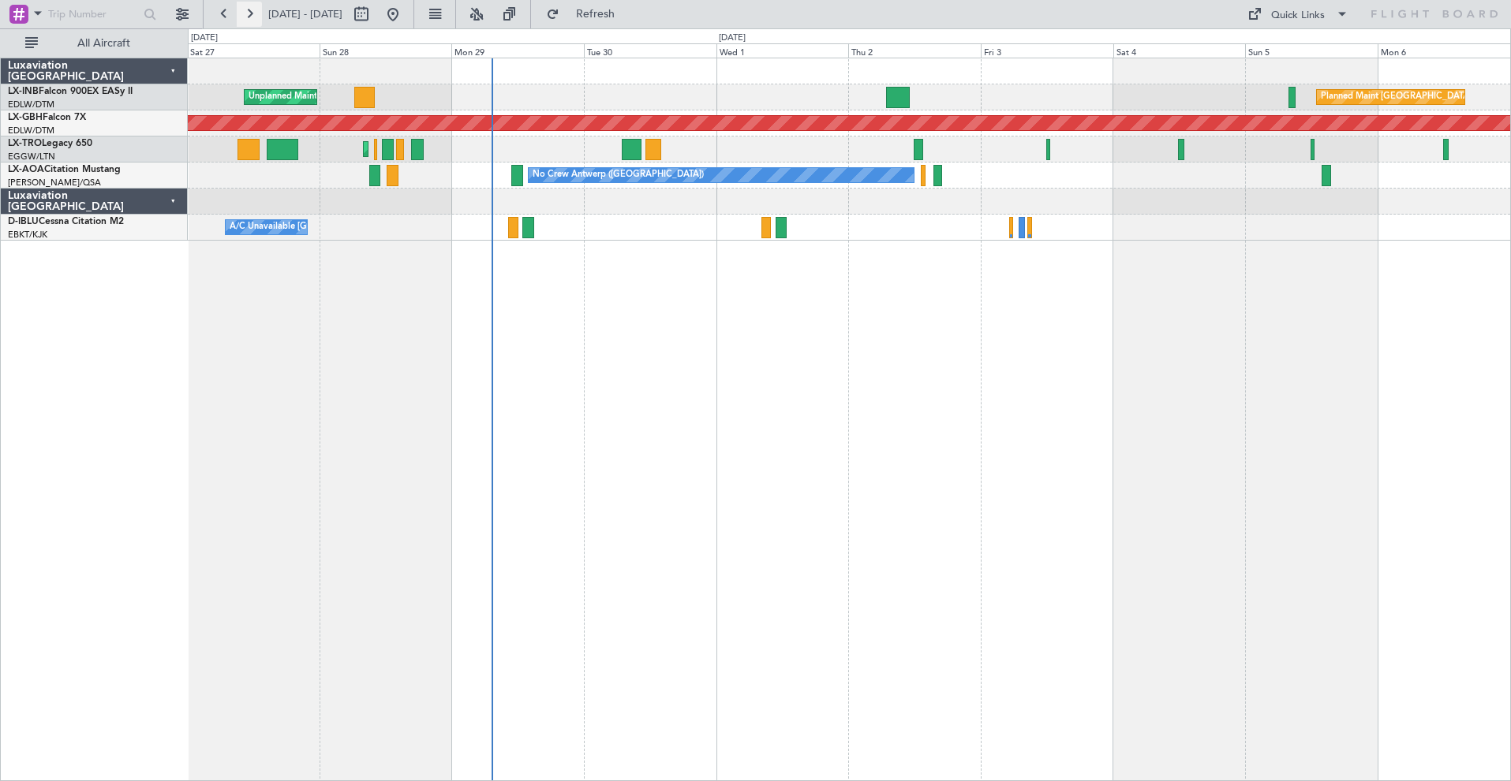
click at [244, 12] on button at bounding box center [249, 14] width 25 height 25
